Goal: Information Seeking & Learning: Check status

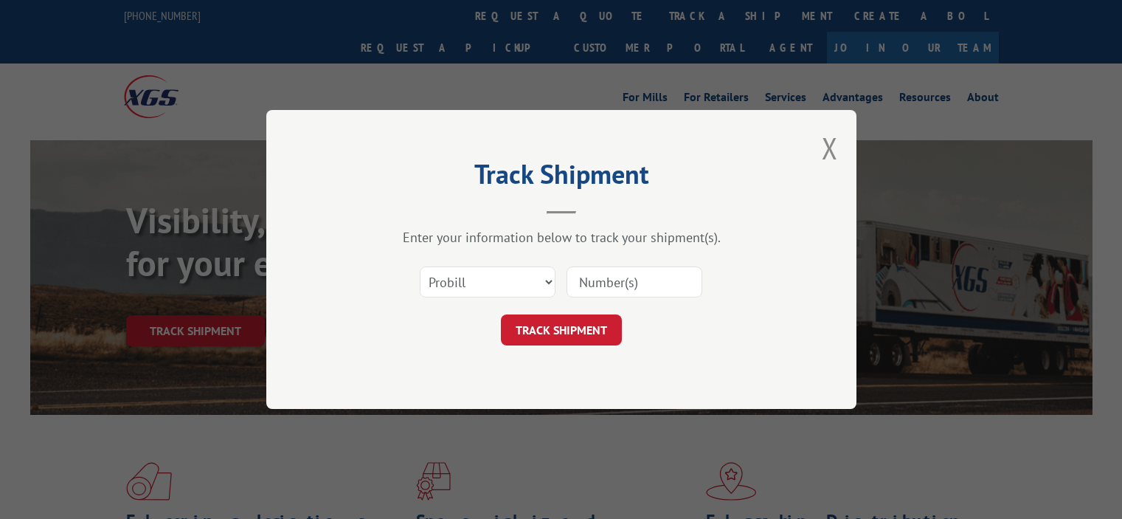
click at [620, 276] on input at bounding box center [635, 281] width 136 height 31
paste input "17593067"
click at [593, 281] on input "17593067" at bounding box center [635, 281] width 136 height 31
paste input "17593067"
drag, startPoint x: 552, startPoint y: 279, endPoint x: 595, endPoint y: 286, distance: 43.3
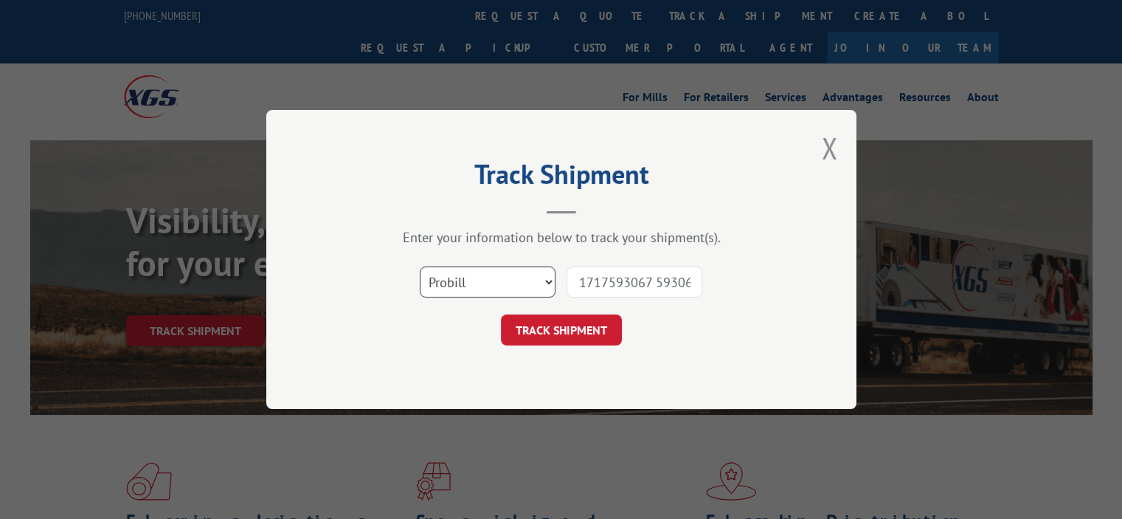
click at [639, 283] on div "Select category... Probill BOL PO 1717593067 593067" at bounding box center [561, 282] width 443 height 49
click at [587, 285] on input "1717593067 593067" at bounding box center [635, 281] width 136 height 31
drag, startPoint x: 640, startPoint y: 283, endPoint x: 868, endPoint y: 275, distance: 227.4
click at [868, 275] on div "Track Shipment Enter your information below to track your shipment(s). Select c…" at bounding box center [561, 259] width 1122 height 519
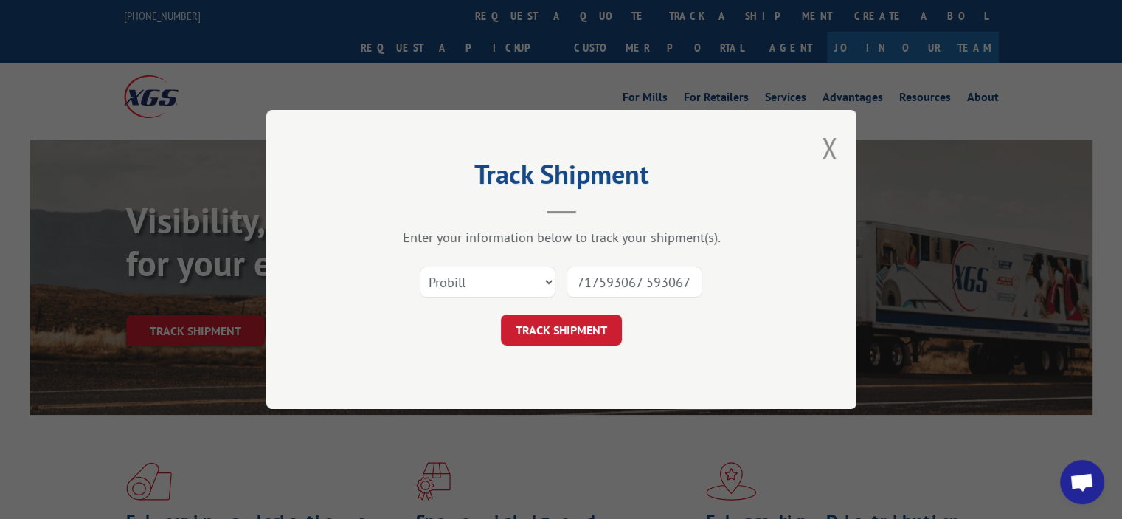
paste input
type input "17593067"
click at [579, 336] on button "TRACK SHIPMENT" at bounding box center [561, 329] width 121 height 31
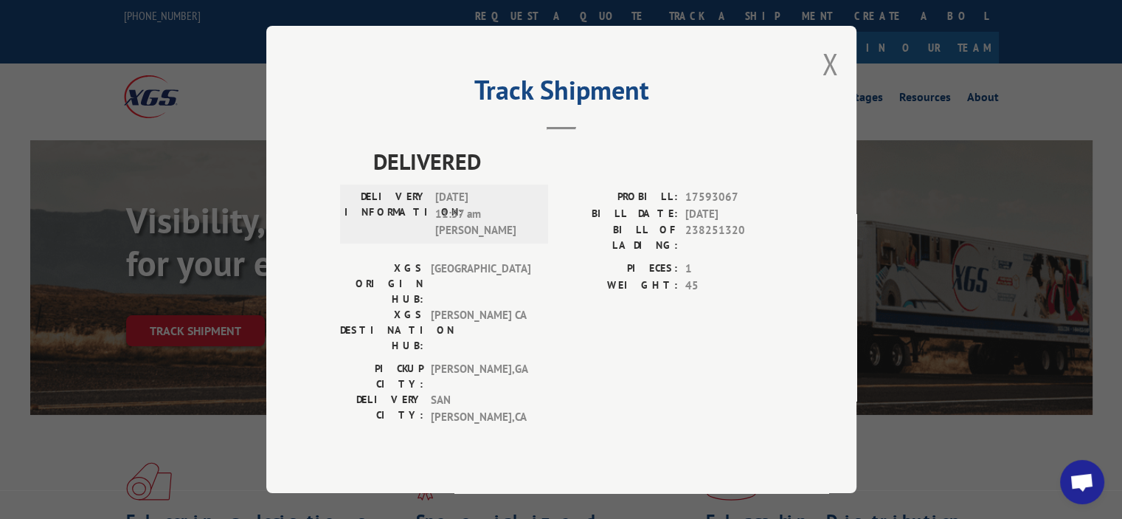
click at [519, 364] on div "PICKUP CITY: [GEOGRAPHIC_DATA] , [GEOGRAPHIC_DATA]: [GEOGRAPHIC_DATA] , [GEOGRA…" at bounding box center [439, 397] width 199 height 72
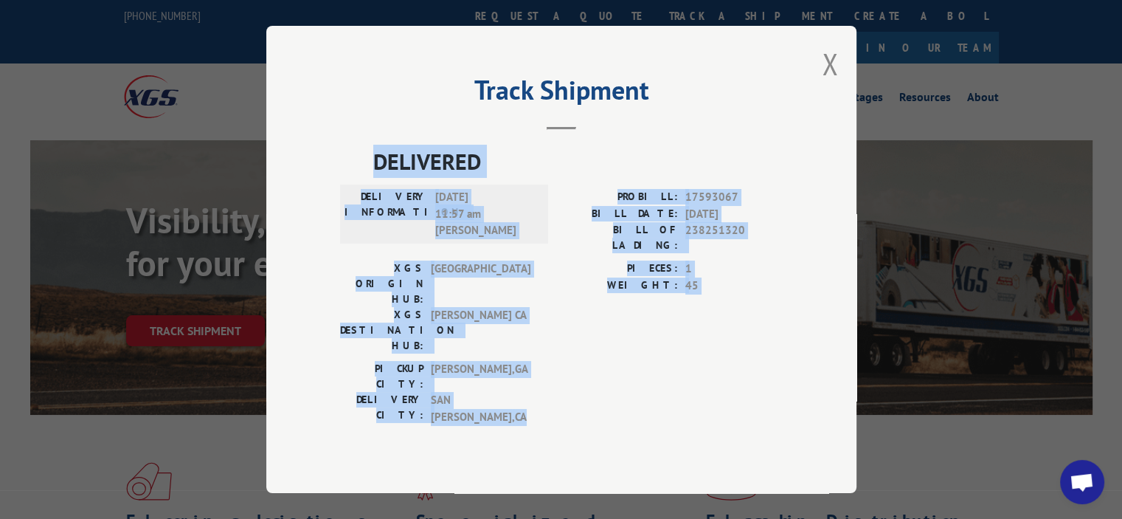
drag, startPoint x: 525, startPoint y: 356, endPoint x: 317, endPoint y: 180, distance: 272.2
click at [317, 180] on div "Track Shipment DELIVERED DELIVERY INFORMATION: [DATE] 11:57 am [PERSON_NAME]: 1…" at bounding box center [561, 259] width 590 height 467
copy div "DELIVERED DELIVERY INFORMATION: [DATE] 11:57 am [PERSON_NAME] PROBILL: 17593067…"
click at [642, 291] on label "WEIGHT:" at bounding box center [619, 285] width 117 height 17
